Goal: Task Accomplishment & Management: Use online tool/utility

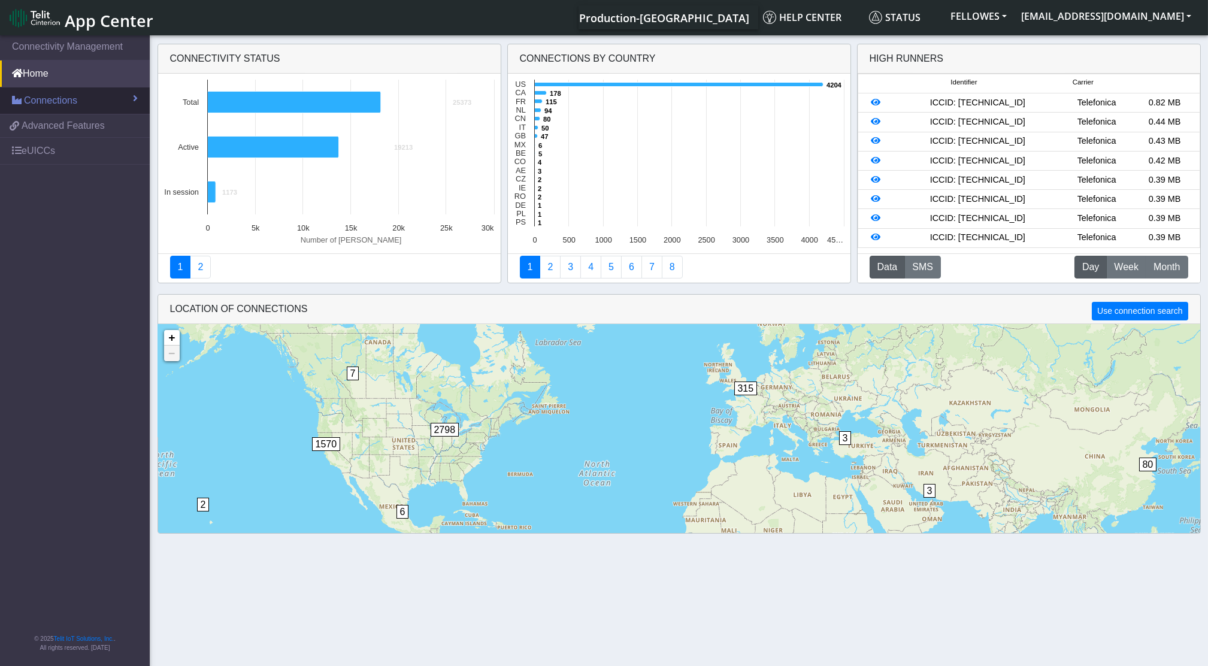
click at [111, 99] on link "Connections" at bounding box center [75, 100] width 150 height 26
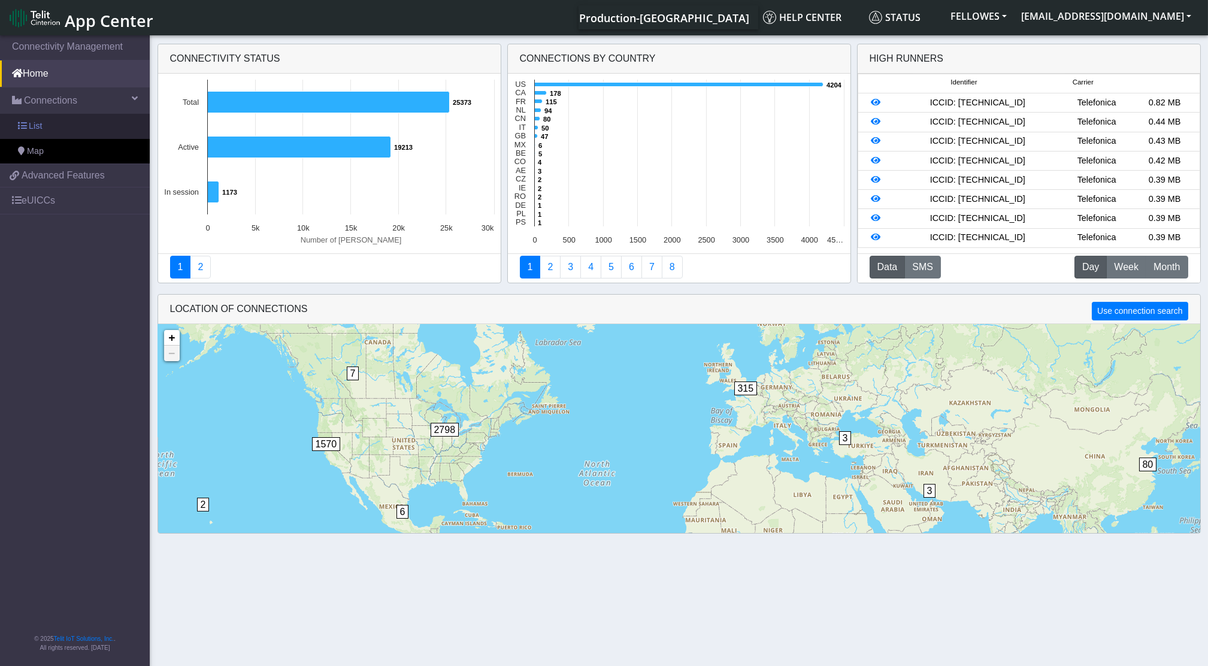
click at [91, 124] on link "List" at bounding box center [75, 126] width 150 height 25
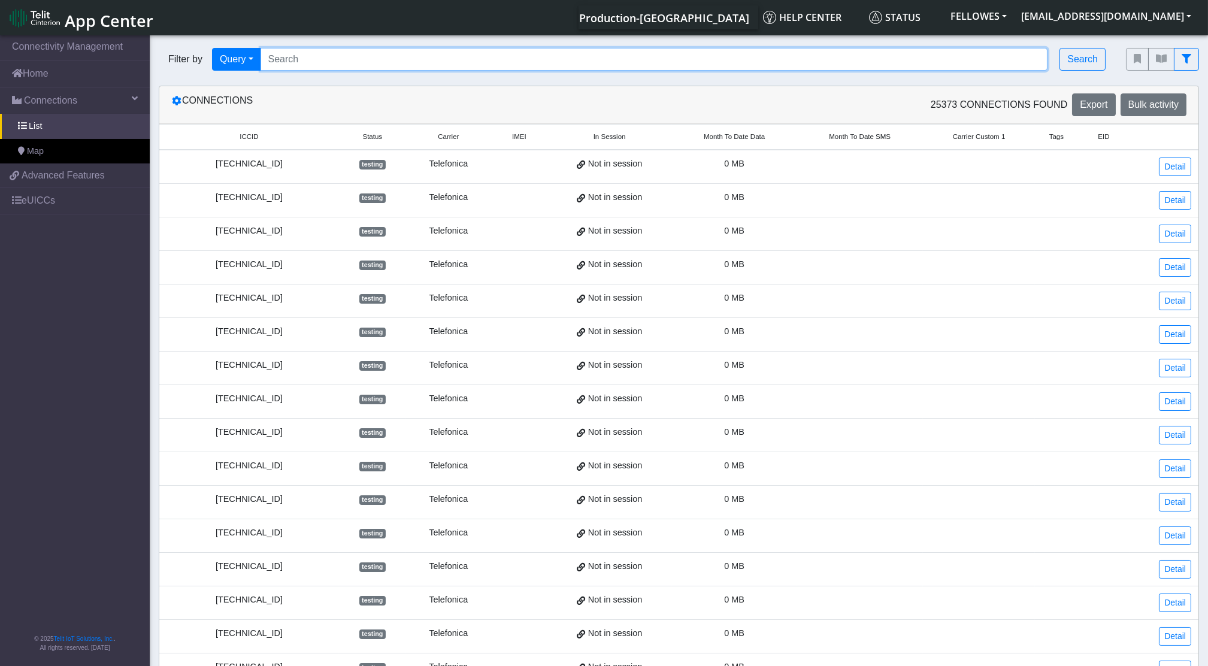
click at [368, 67] on input "Search..." at bounding box center [655, 59] width 788 height 23
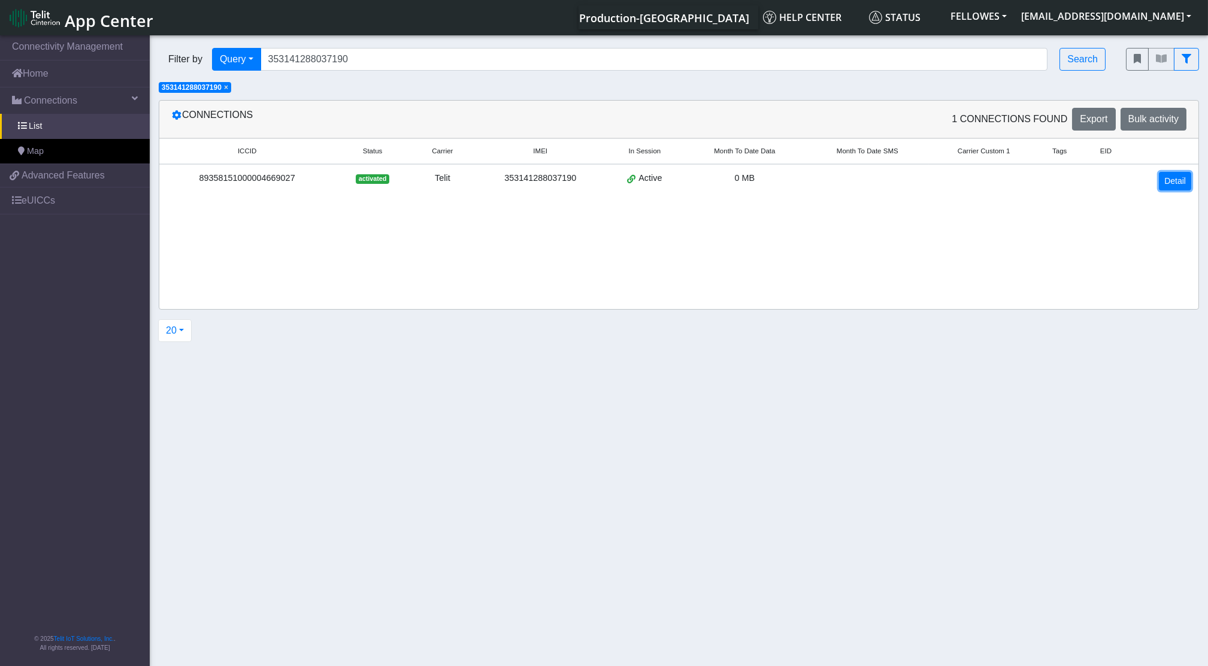
click at [1183, 175] on link "Detail" at bounding box center [1175, 181] width 32 height 19
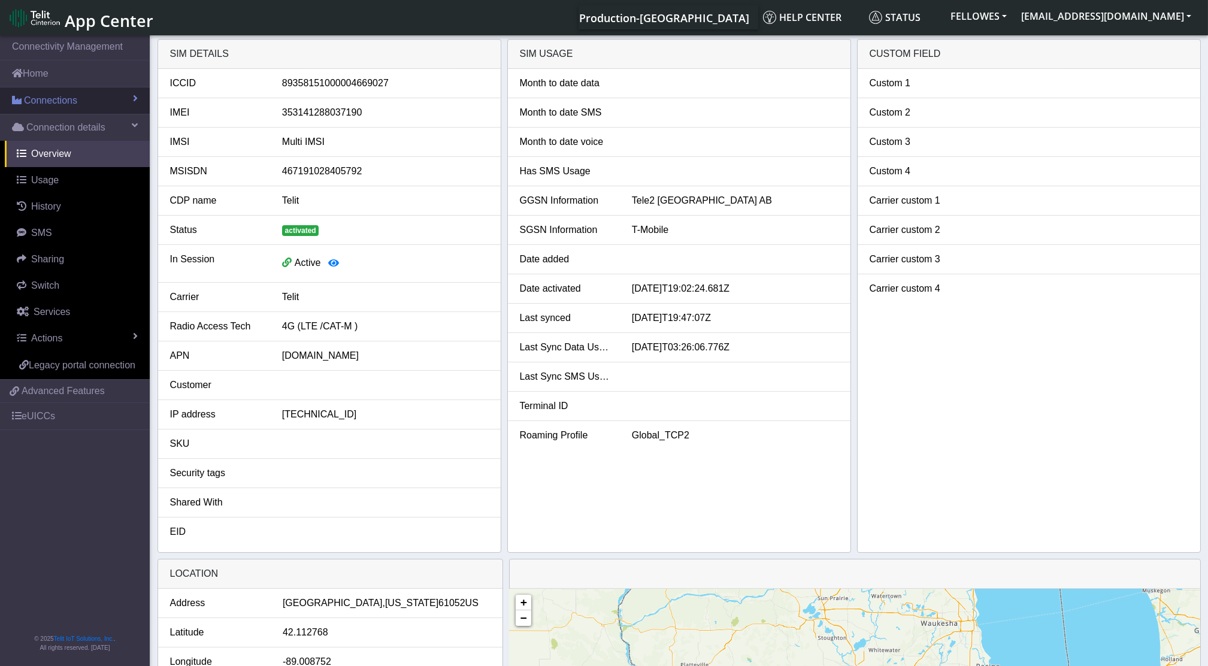
click at [53, 111] on link "Connections" at bounding box center [75, 100] width 150 height 26
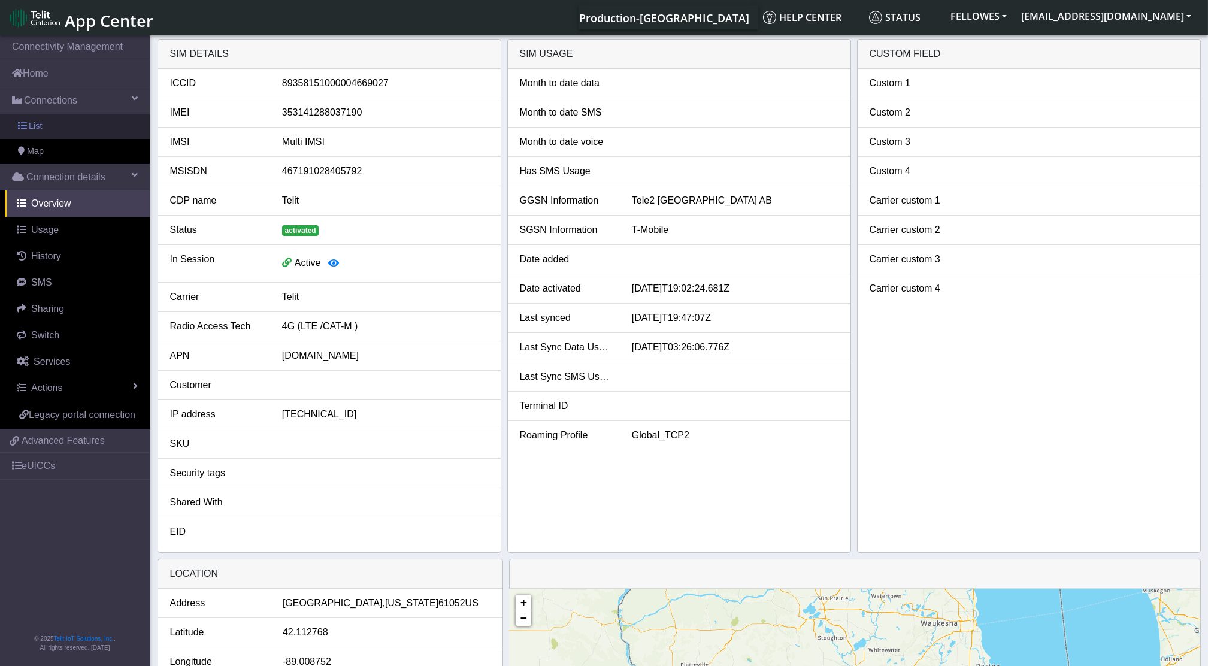
click at [61, 132] on link "List" at bounding box center [75, 126] width 150 height 25
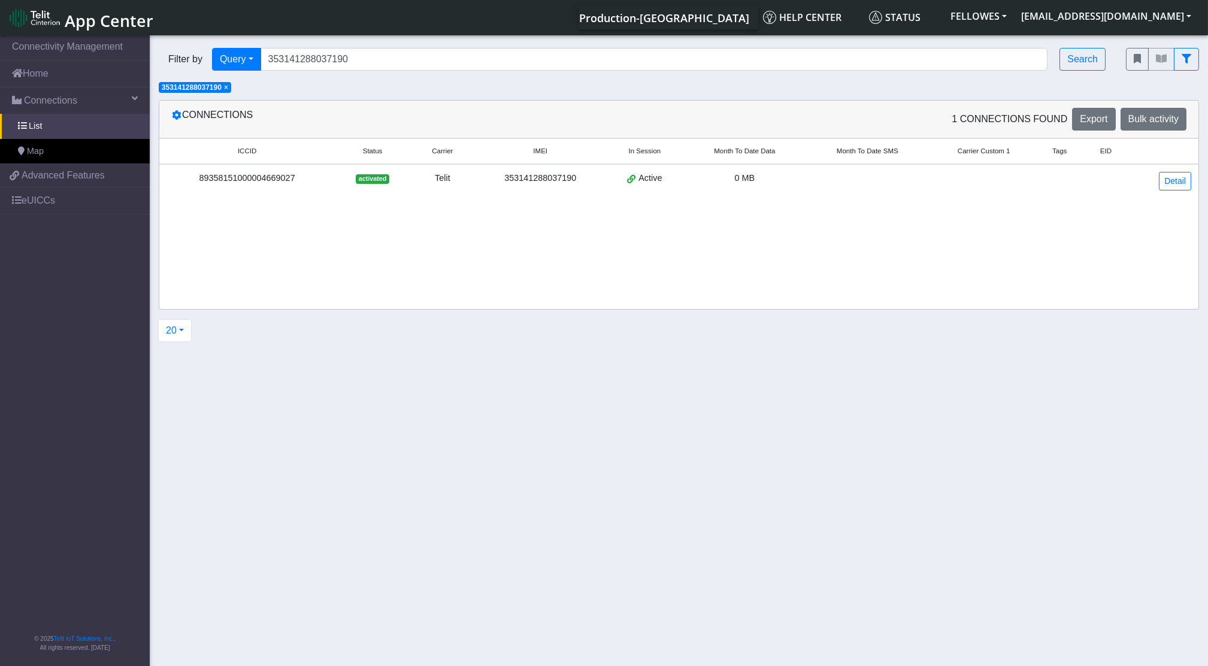
click at [225, 87] on span "×" at bounding box center [226, 87] width 4 height 8
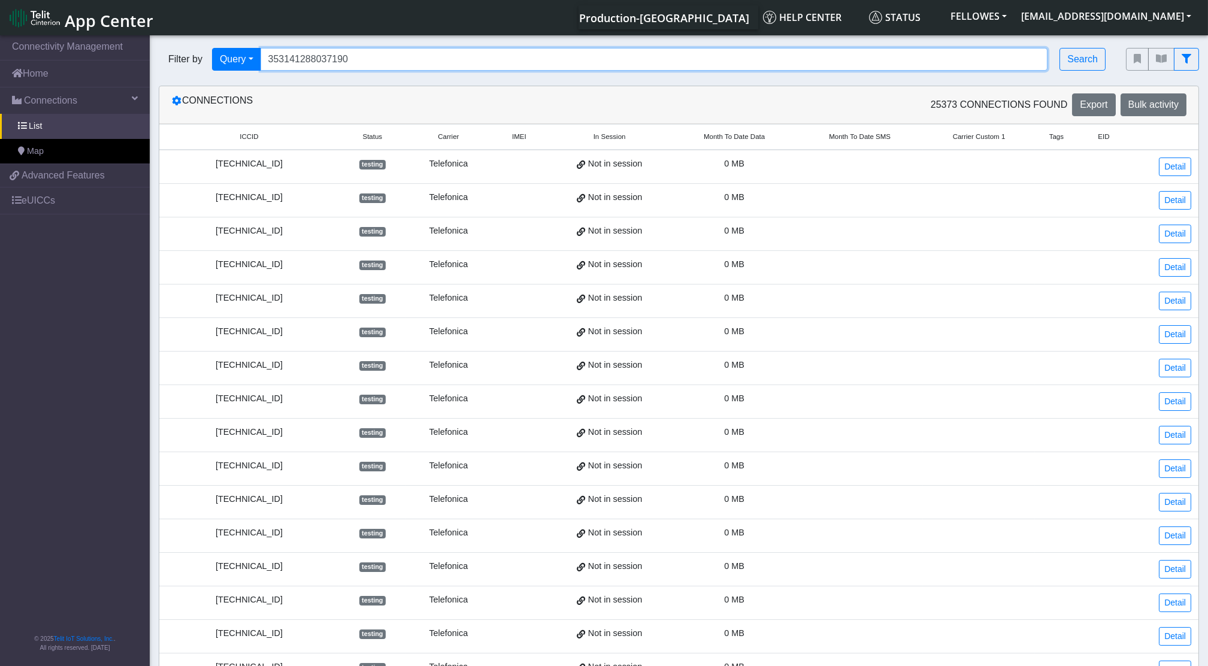
click at [370, 55] on input "353141288037190" at bounding box center [655, 59] width 788 height 23
type input "353141288037190"
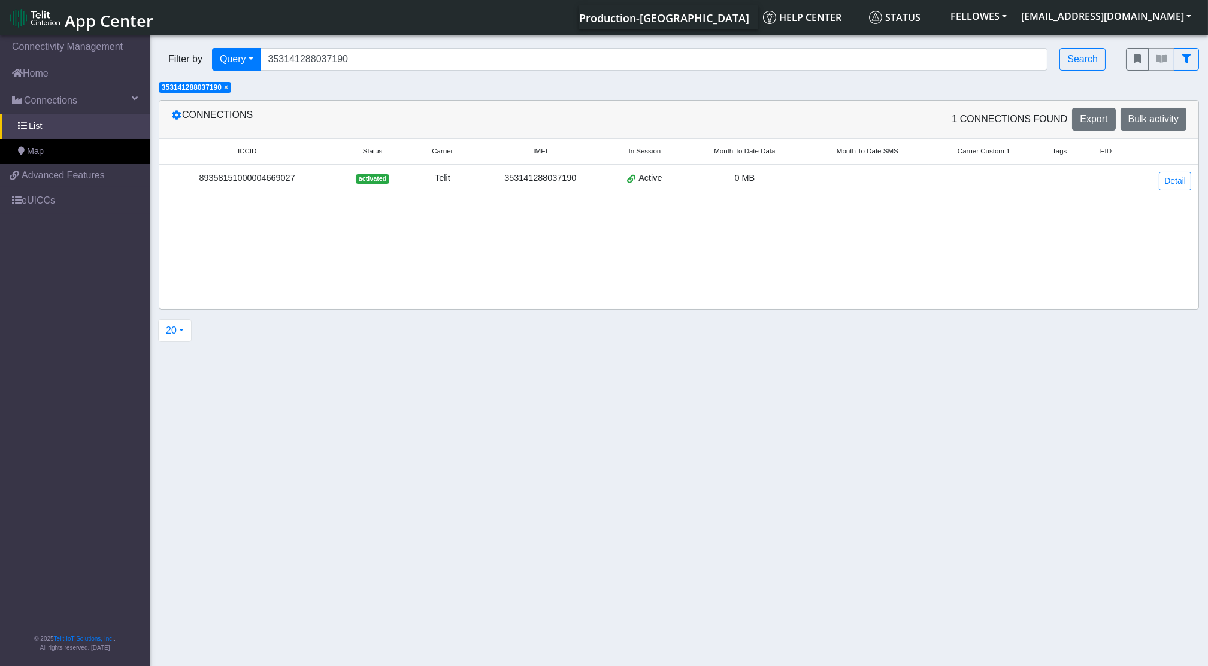
click at [1072, 44] on div "Filter by Query Query In Session Not connected Tags Country Operator 3531412880…" at bounding box center [633, 59] width 967 height 41
click at [1078, 59] on button "Search" at bounding box center [1083, 59] width 46 height 23
click at [1177, 184] on link "Detail" at bounding box center [1175, 181] width 32 height 19
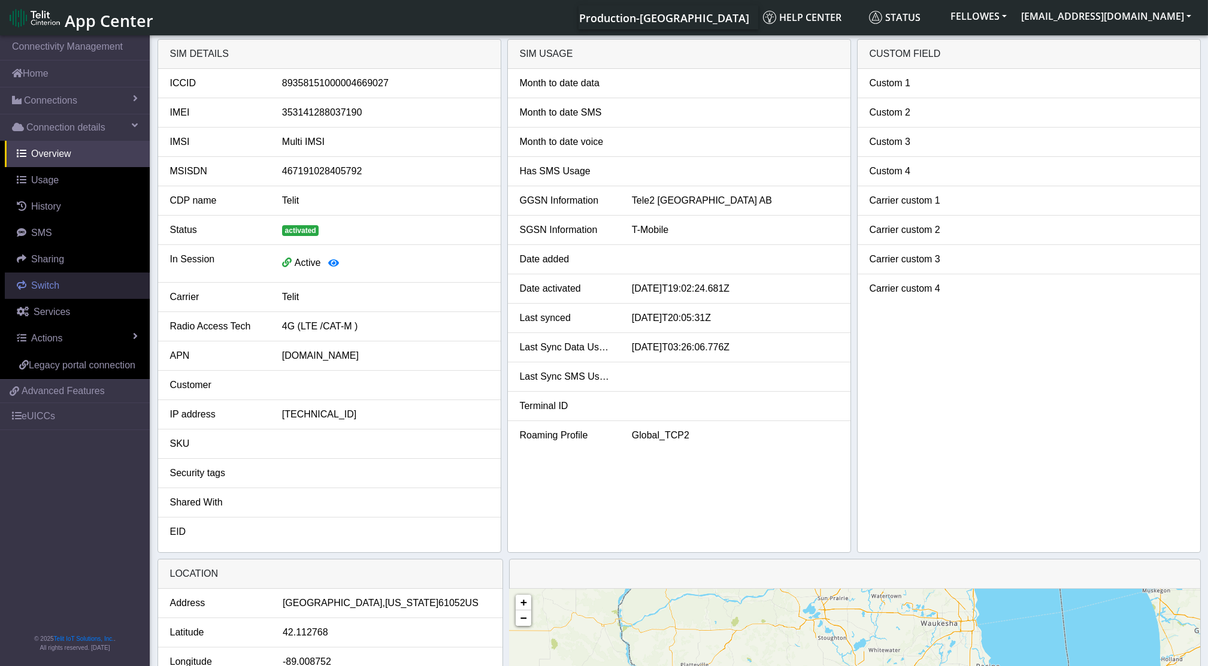
click at [46, 286] on span "Switch" at bounding box center [45, 285] width 28 height 10
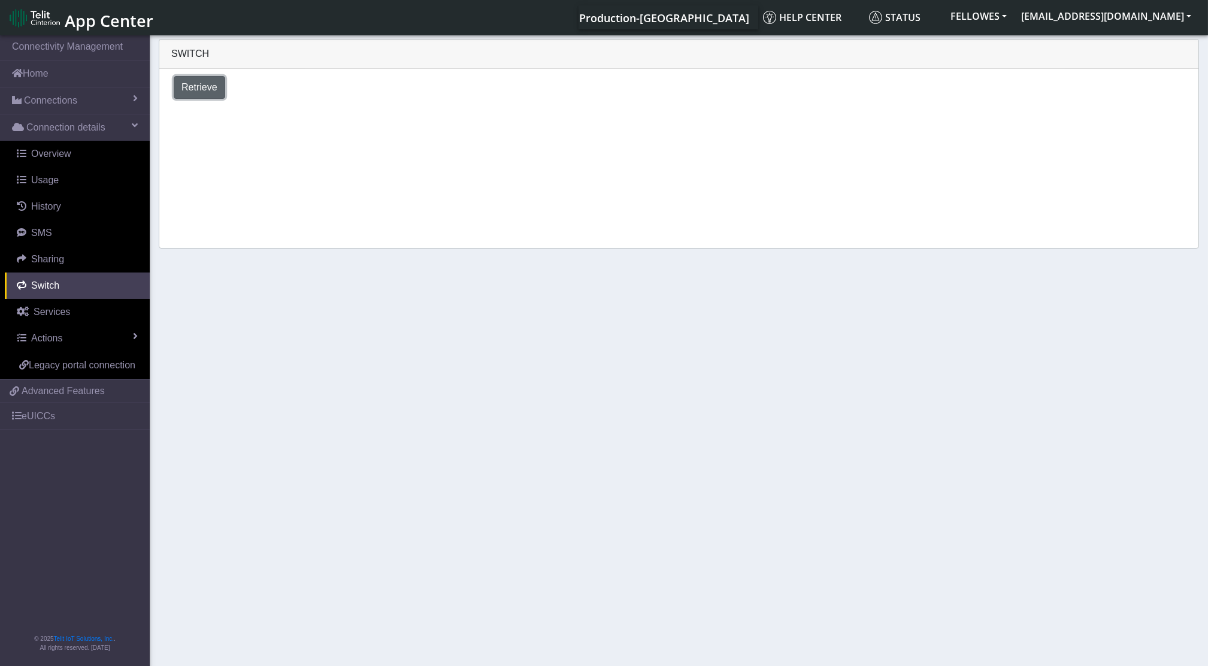
click at [197, 82] on span "Retrieve" at bounding box center [200, 87] width 36 height 10
select select "[GEOGRAPHIC_DATA]"
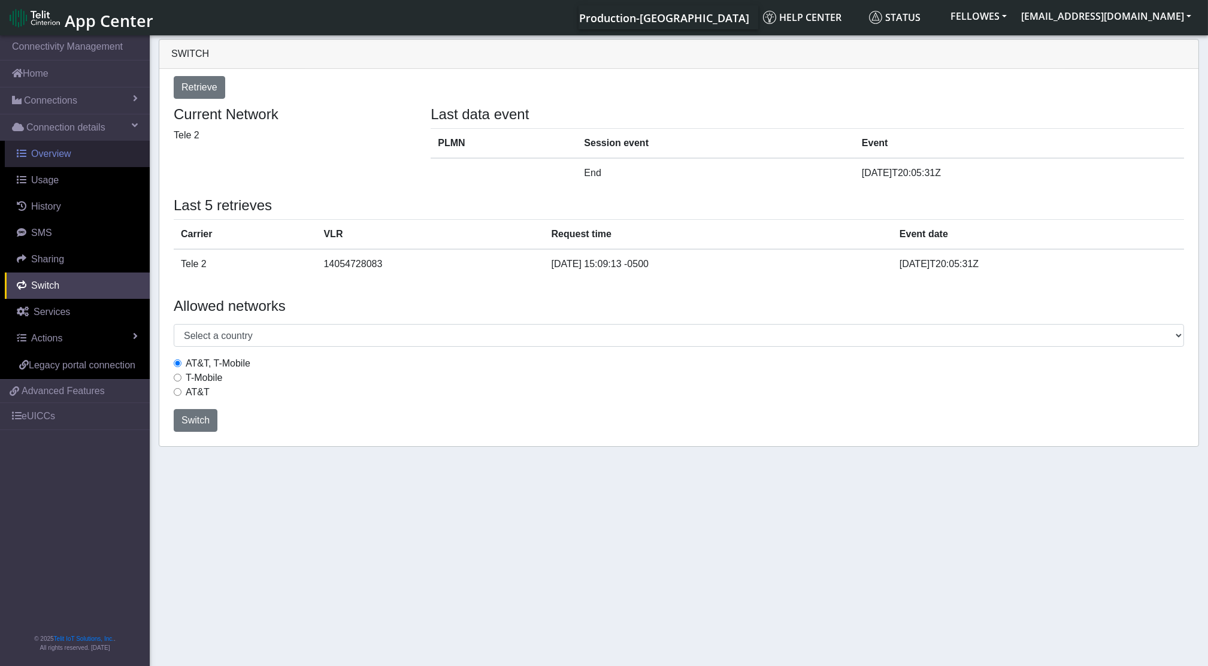
click at [67, 149] on span "Overview" at bounding box center [51, 154] width 40 height 10
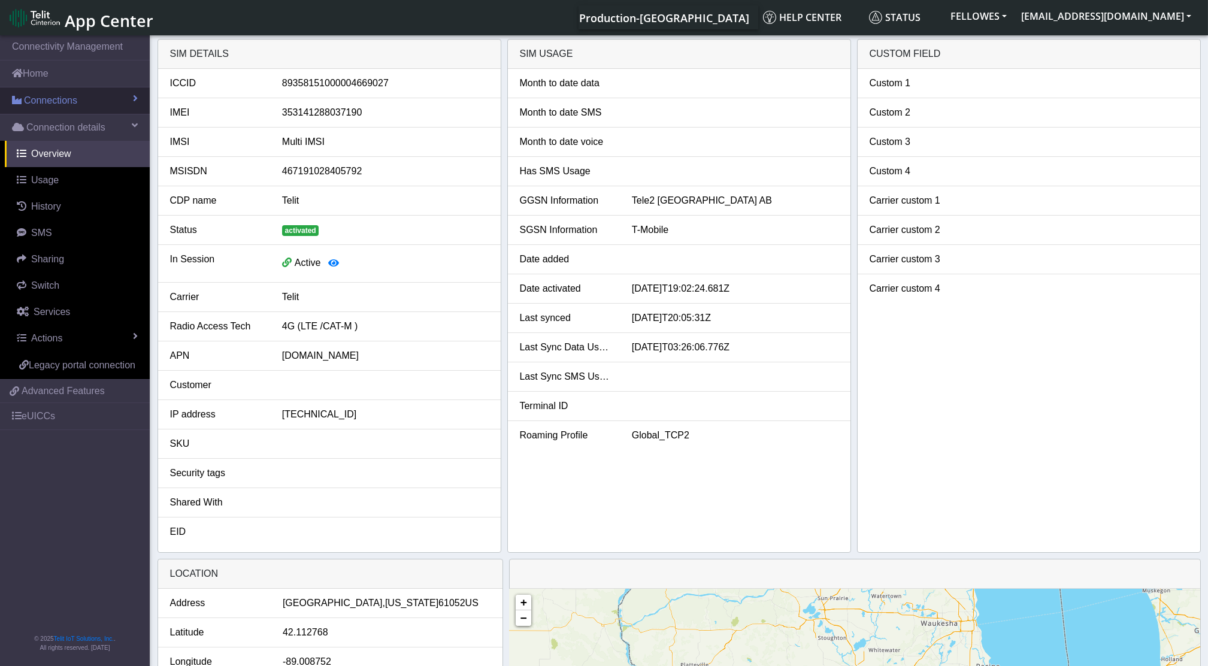
click at [73, 99] on span "Connections" at bounding box center [50, 100] width 53 height 14
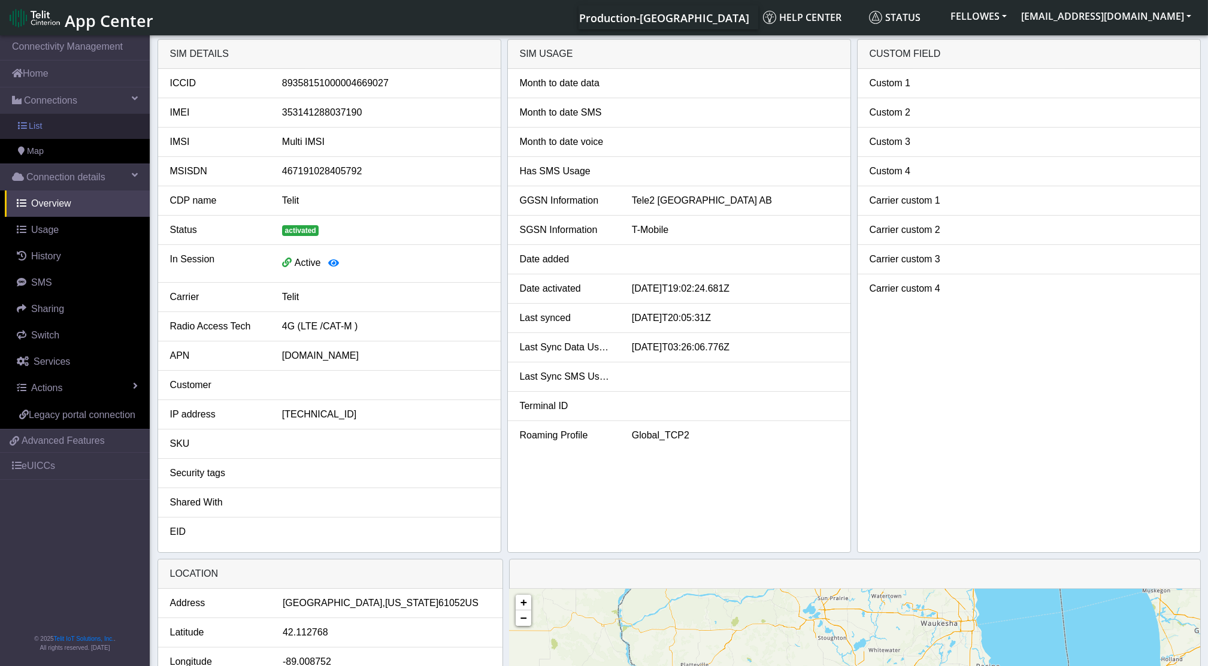
click at [61, 120] on link "List" at bounding box center [75, 126] width 150 height 25
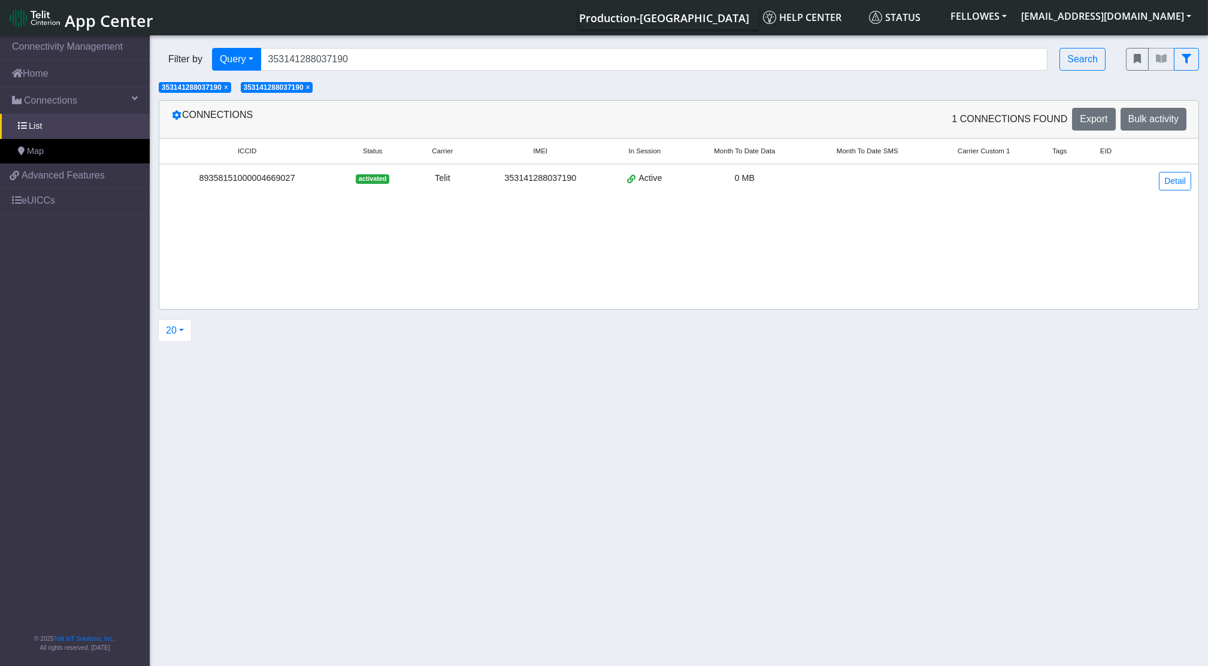
click at [310, 85] on span "×" at bounding box center [308, 87] width 4 height 8
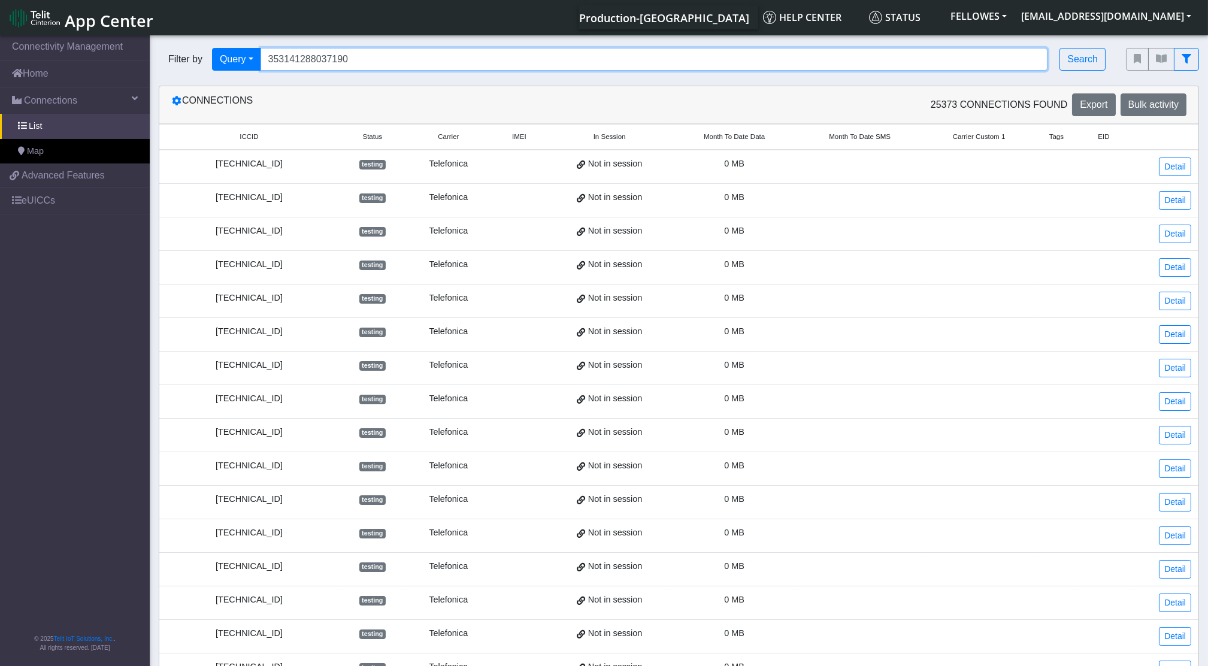
click at [373, 56] on input "353141288037190" at bounding box center [655, 59] width 788 height 23
type input "353141280787495"
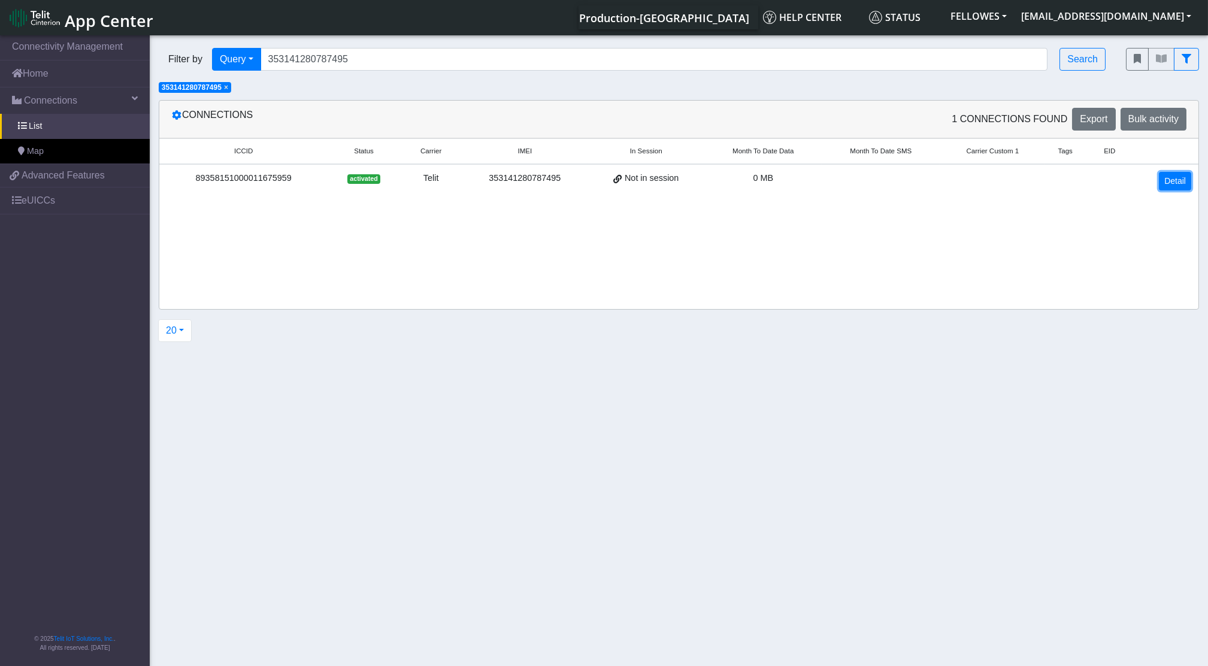
click at [1182, 184] on link "Detail" at bounding box center [1175, 181] width 32 height 19
